Goal: Transaction & Acquisition: Purchase product/service

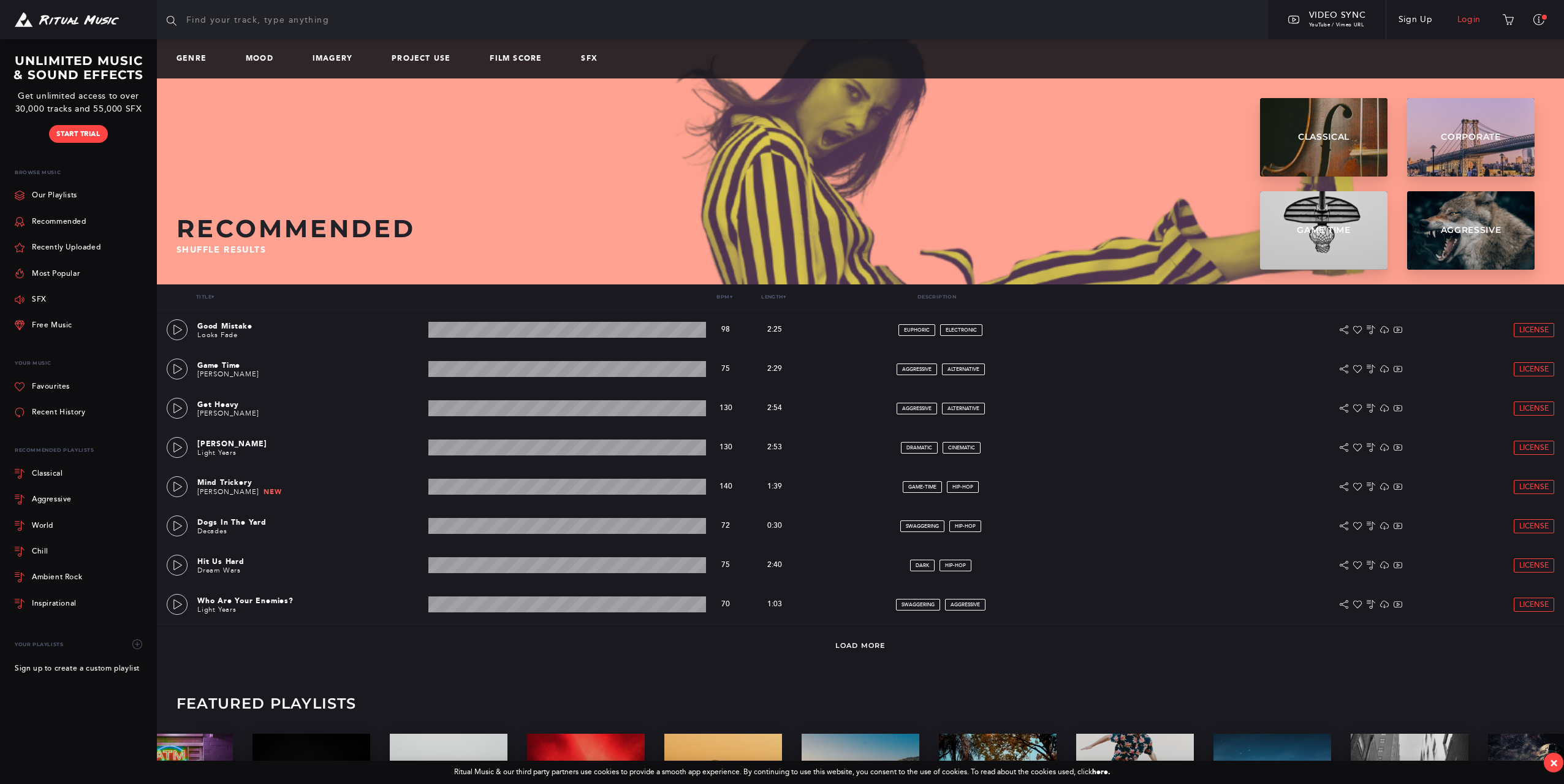
click at [1472, 22] on link "Login" at bounding box center [1469, 20] width 48 height 34
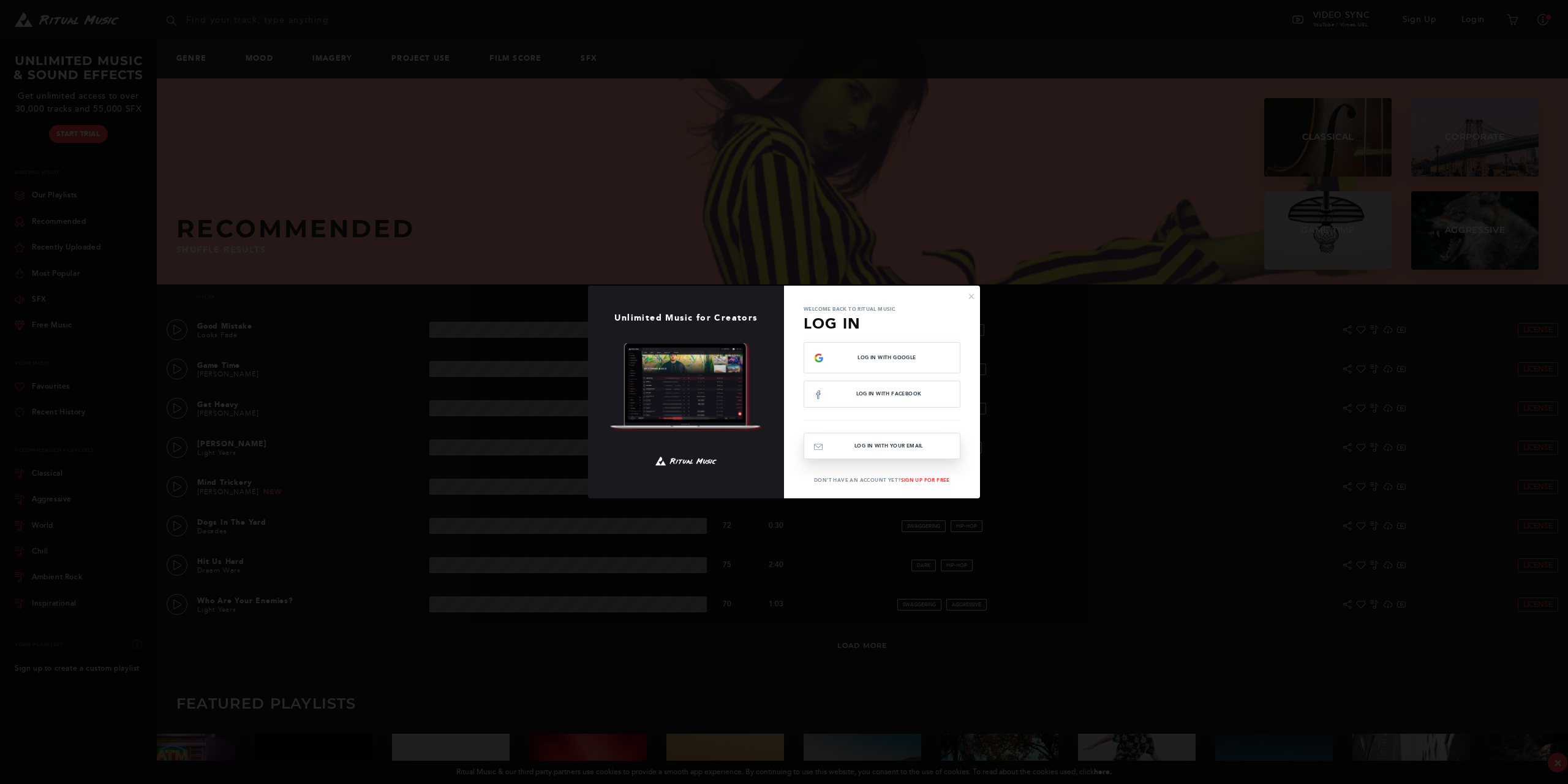
click at [883, 449] on button "Log In with your email" at bounding box center [882, 446] width 157 height 27
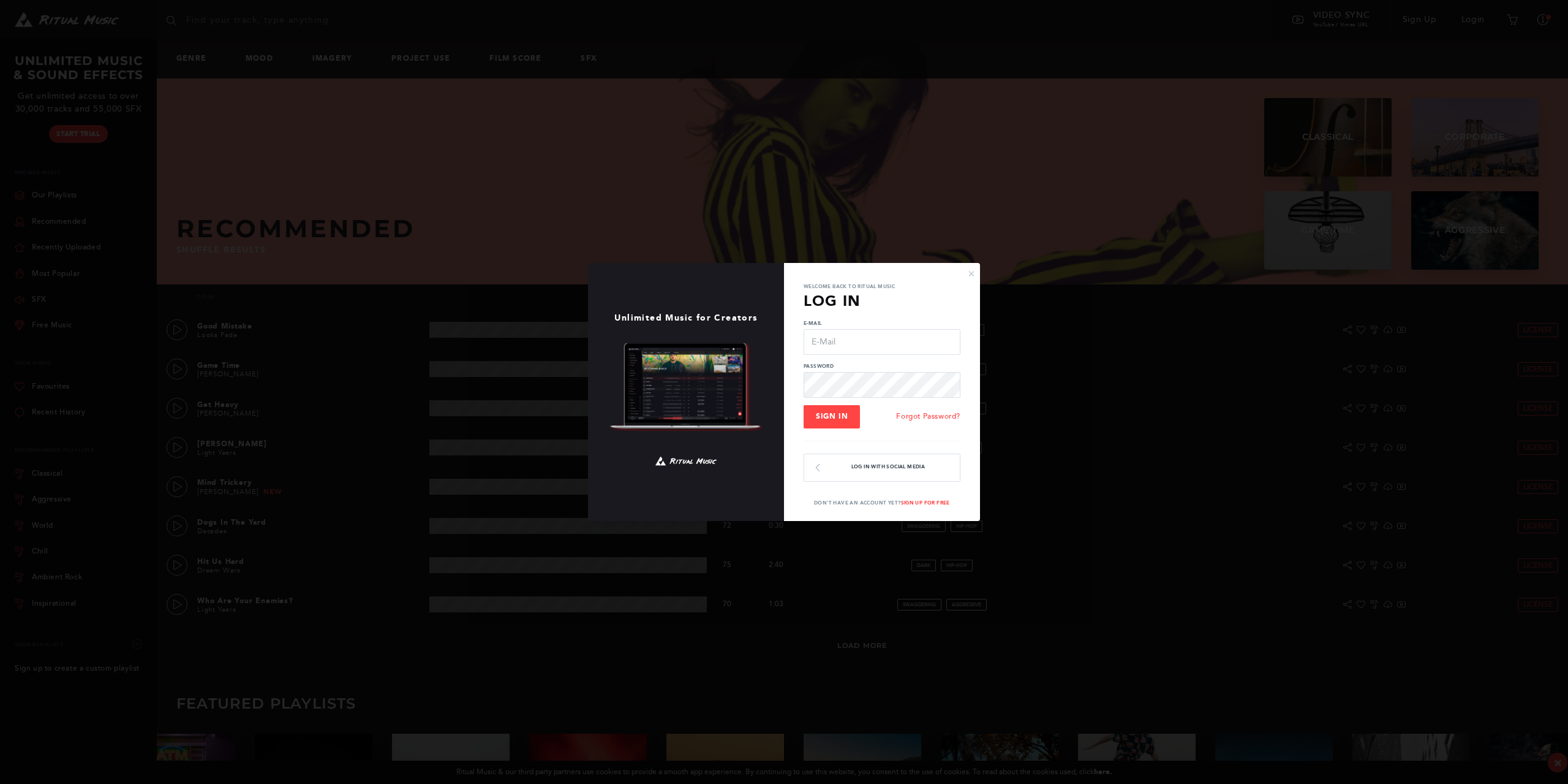
type input "[EMAIL_ADDRESS][DOMAIN_NAME]"
click at [823, 412] on span "Sign In" at bounding box center [832, 416] width 32 height 8
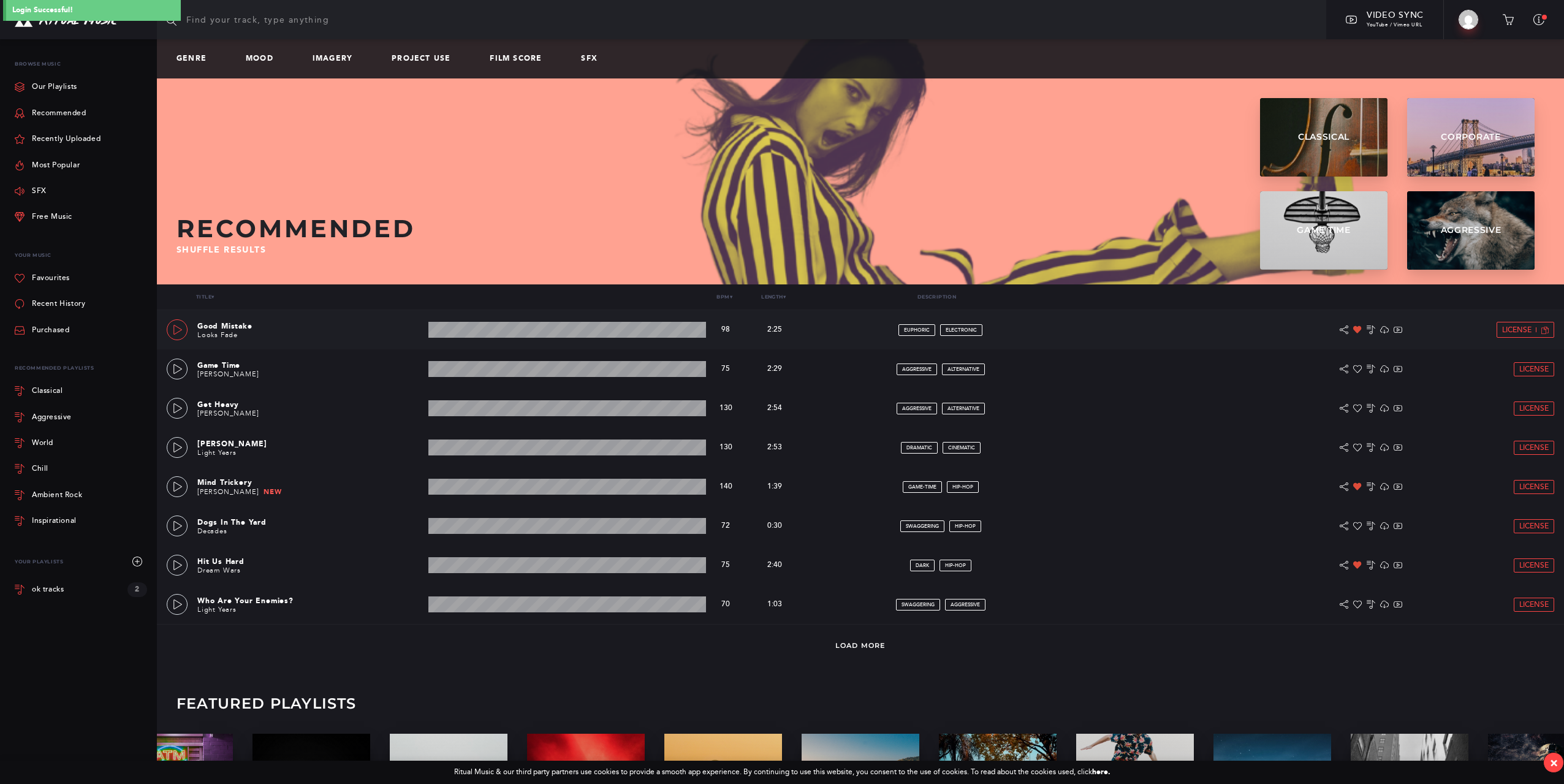
click at [173, 327] on icon at bounding box center [178, 329] width 10 height 10
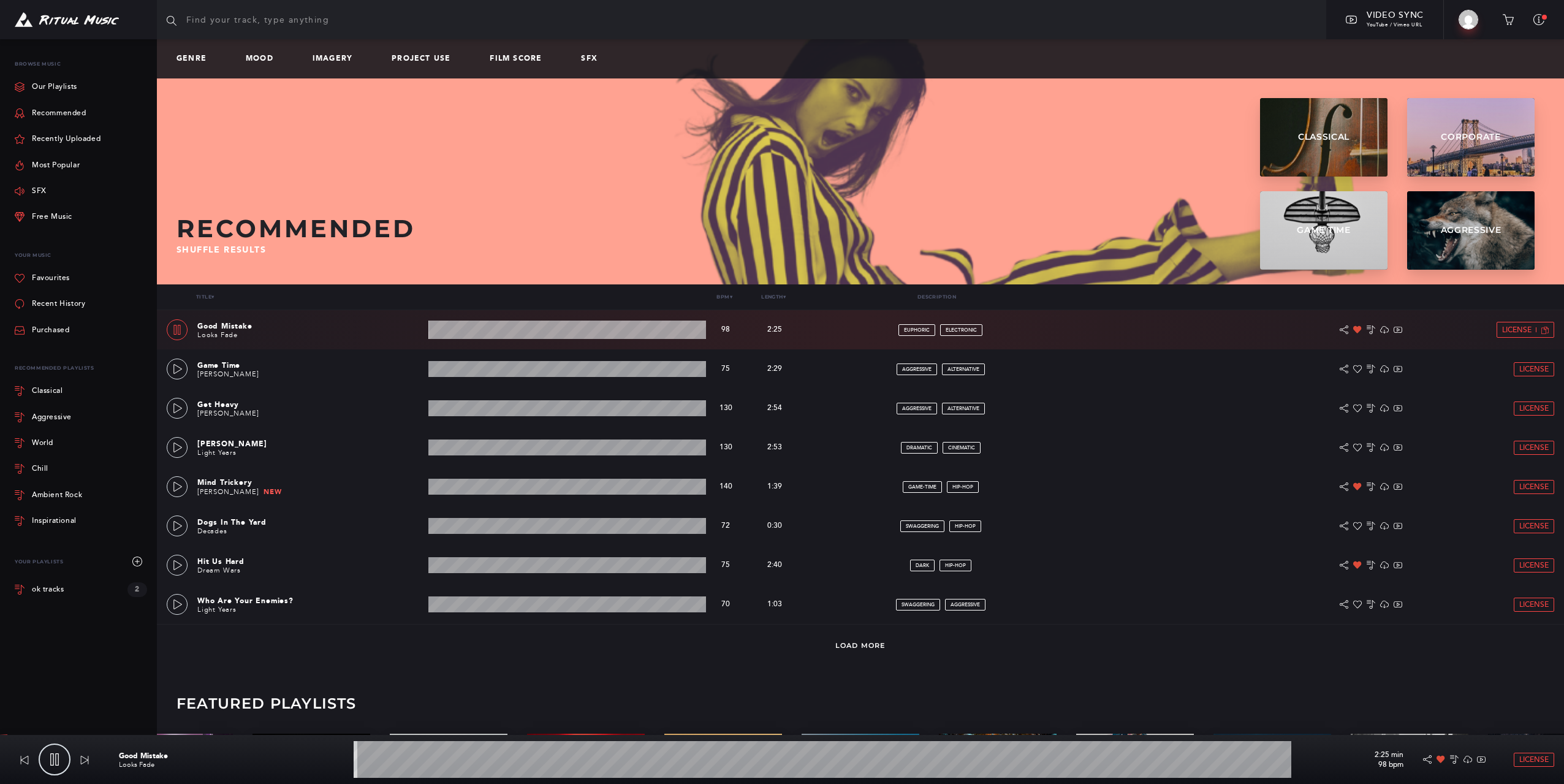
click at [173, 327] on icon at bounding box center [177, 329] width 10 height 10
click at [60, 304] on link "Recent History" at bounding box center [50, 304] width 71 height 26
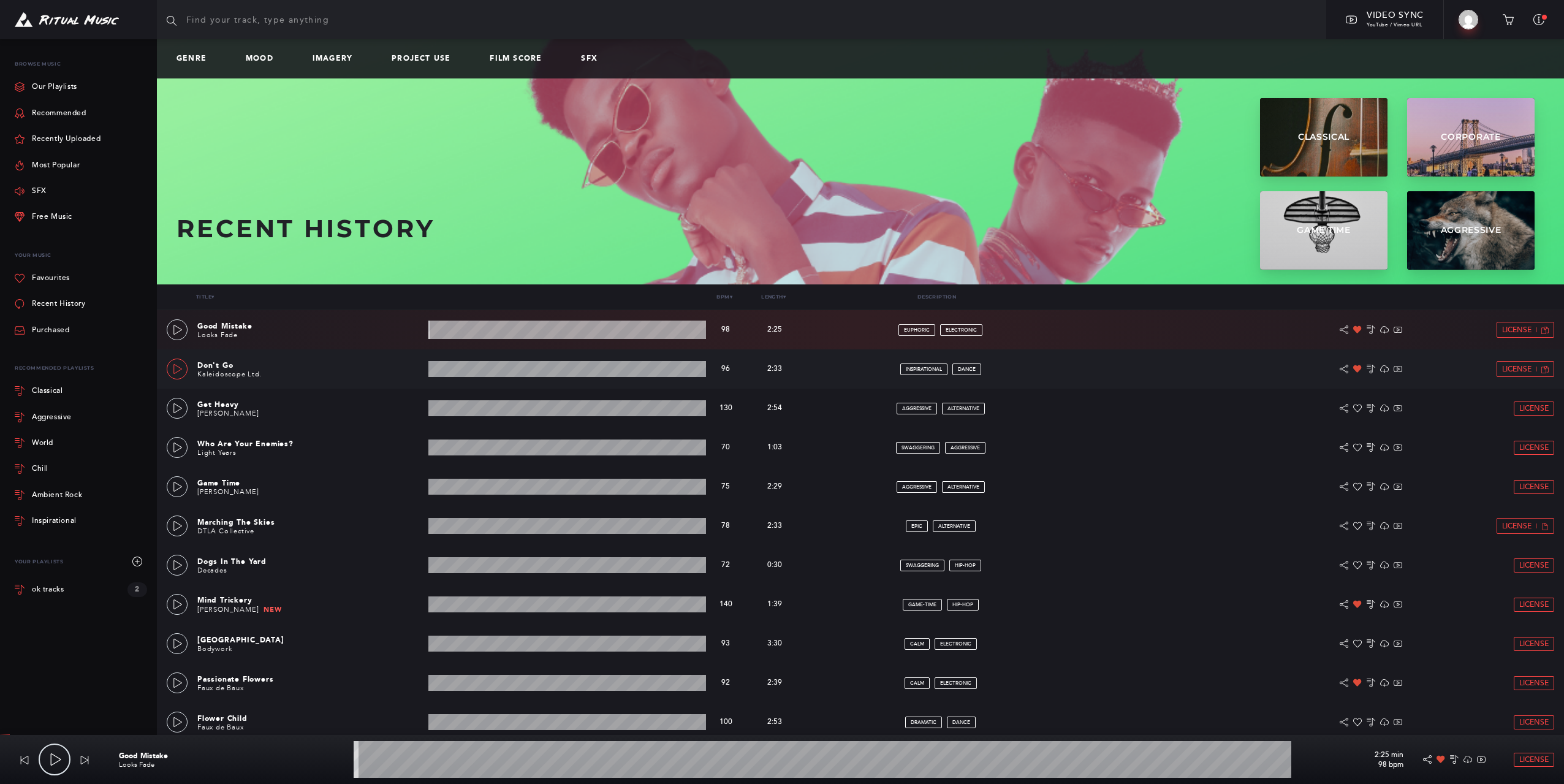
click at [171, 365] on link at bounding box center [177, 369] width 21 height 21
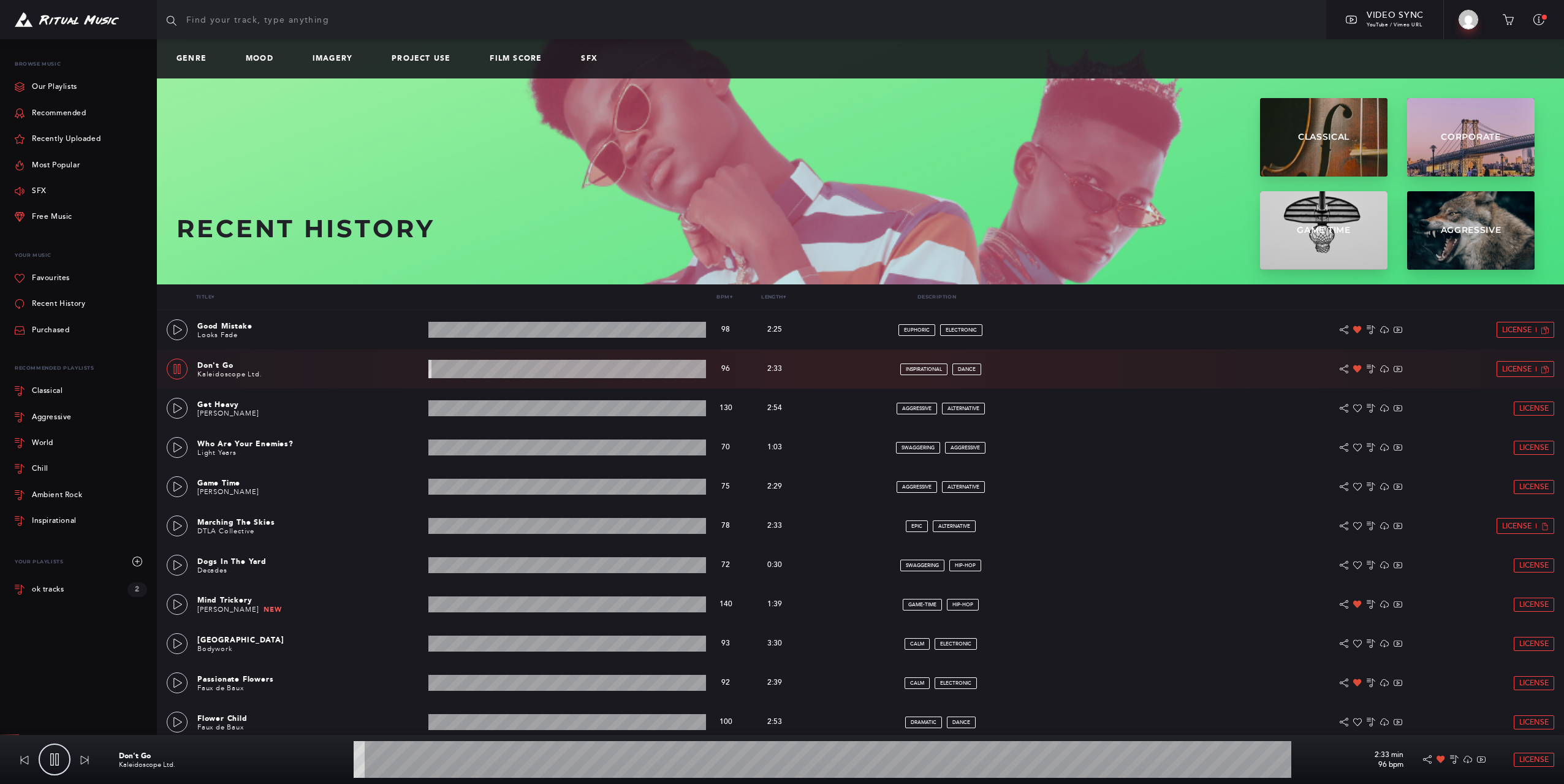
click at [171, 365] on link at bounding box center [177, 369] width 21 height 21
type input "1.26"
click at [1512, 365] on span "License" at bounding box center [1517, 369] width 29 height 8
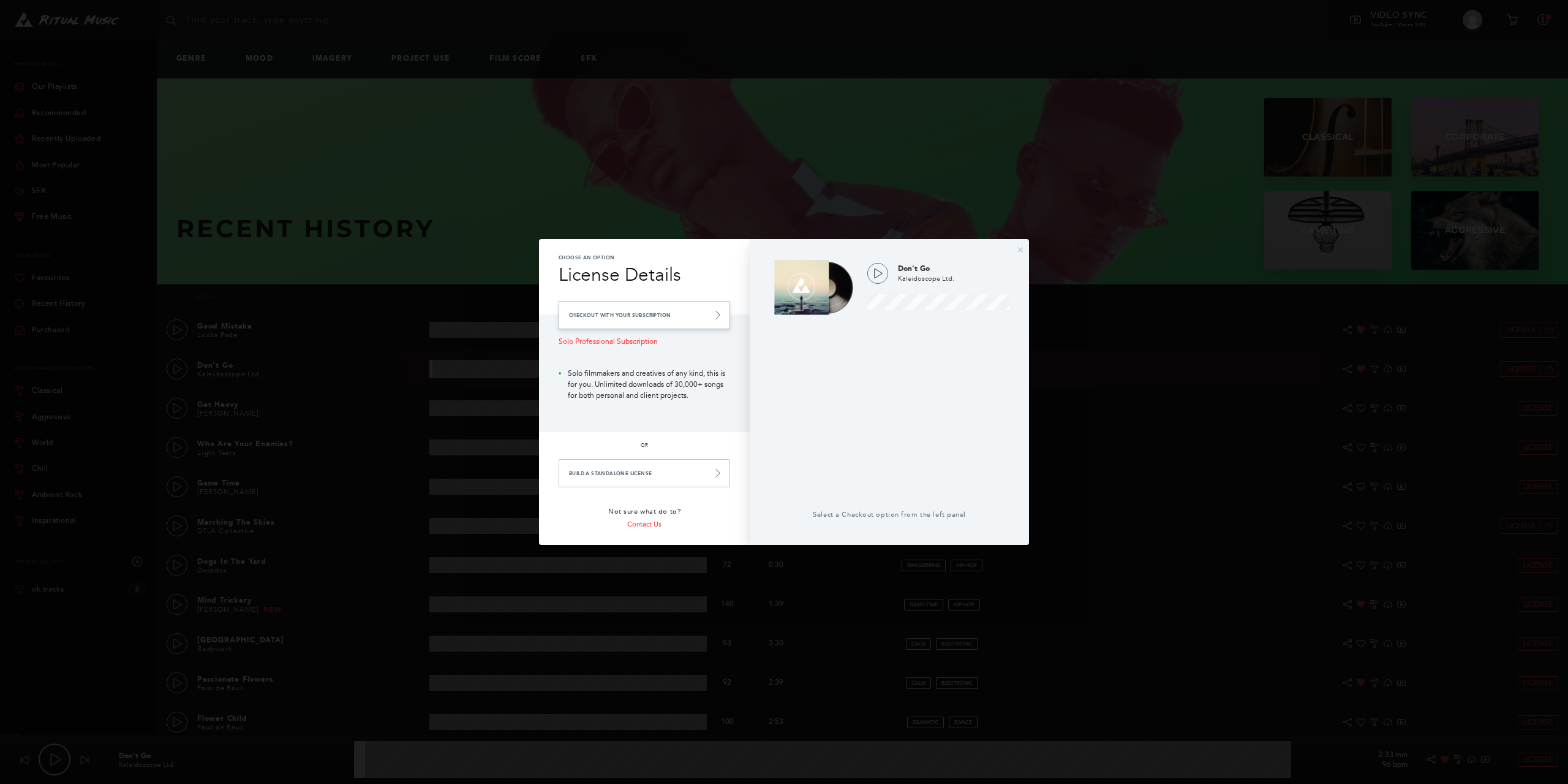
click at [693, 316] on link "Checkout with your Subscription" at bounding box center [644, 315] width 171 height 28
click at [718, 314] on icon at bounding box center [718, 315] width 8 height 8
